Goal: Information Seeking & Learning: Learn about a topic

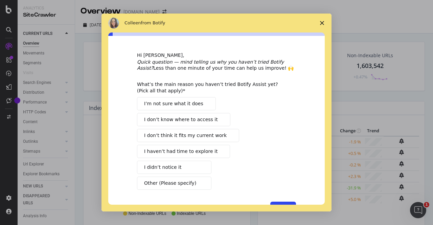
click at [321, 22] on icon "Close survey" at bounding box center [322, 23] width 4 height 4
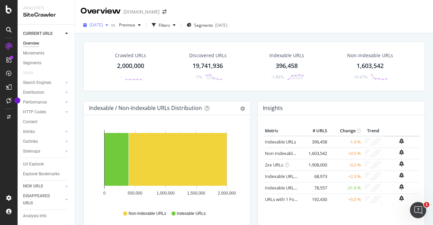
click at [101, 25] on span "[DATE]" at bounding box center [96, 25] width 13 height 6
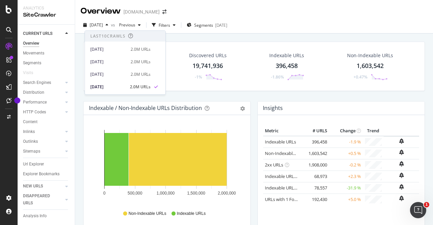
click at [196, 102] on div "Indexable / Non-Indexable URLs Distribution Bar Bar (by Percentage) Table Expor…" at bounding box center [167, 109] width 167 height 14
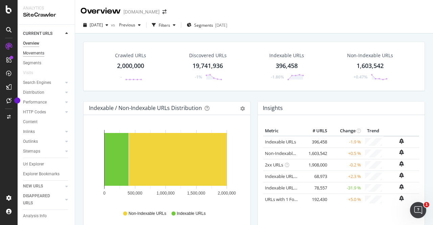
click at [42, 53] on div "Movements" at bounding box center [33, 53] width 21 height 7
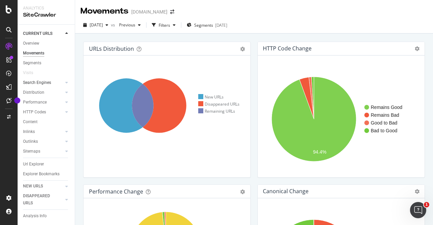
click at [57, 83] on div at bounding box center [60, 82] width 7 height 7
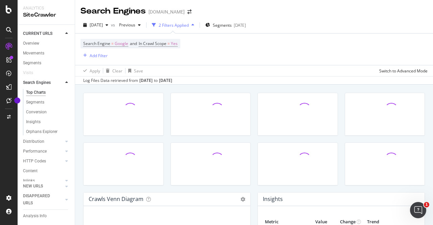
click at [63, 81] on div at bounding box center [66, 82] width 7 height 7
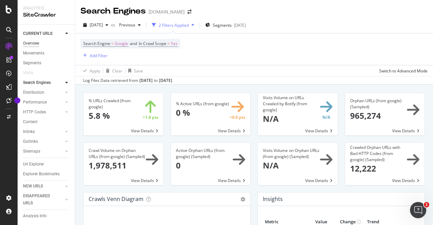
click at [33, 44] on div "Overview" at bounding box center [31, 43] width 16 height 7
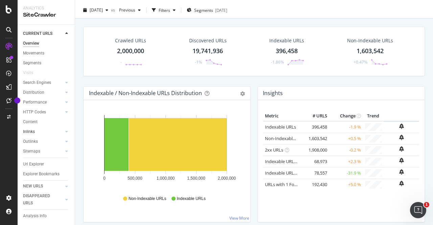
scroll to position [9, 0]
click at [65, 98] on icon at bounding box center [66, 100] width 3 height 4
click at [65, 94] on icon at bounding box center [66, 93] width 3 height 4
click at [58, 87] on link "Distribution" at bounding box center [43, 90] width 40 height 7
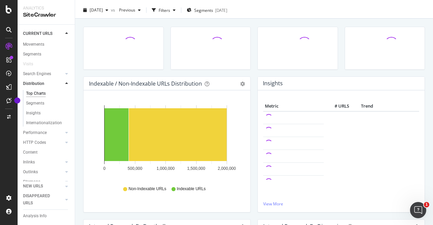
click at [65, 83] on icon at bounding box center [66, 84] width 3 height 4
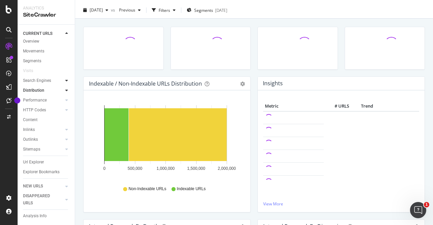
click at [63, 77] on div at bounding box center [66, 80] width 7 height 7
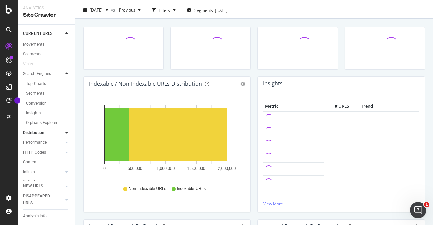
click at [63, 76] on div at bounding box center [66, 73] width 7 height 7
